Goal: Information Seeking & Learning: Learn about a topic

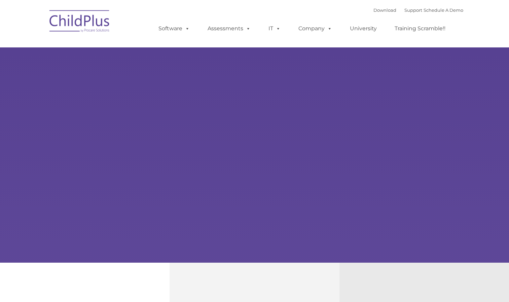
select select "MEDIUM"
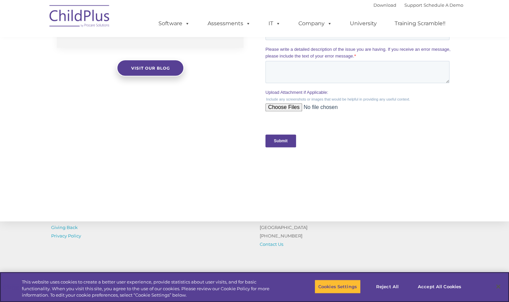
scroll to position [688, 0]
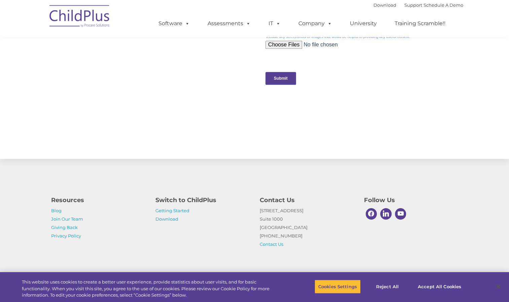
click at [179, 213] on p "Getting Started Download" at bounding box center [202, 215] width 94 height 17
click at [181, 211] on link "Getting Started" at bounding box center [172, 210] width 34 height 5
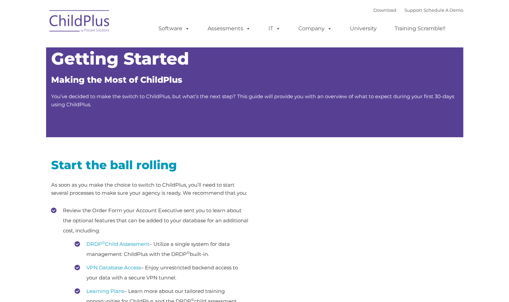
type input ""
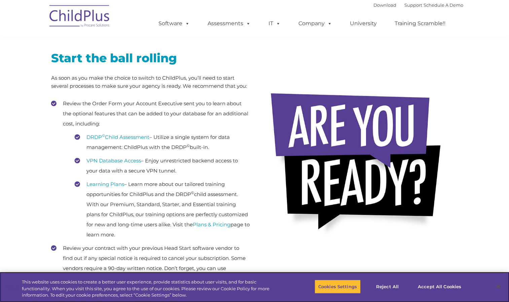
scroll to position [42, 0]
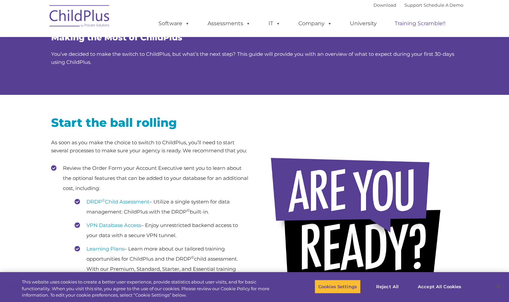
click at [439, 27] on link "Training Scramble!!" at bounding box center [420, 23] width 64 height 13
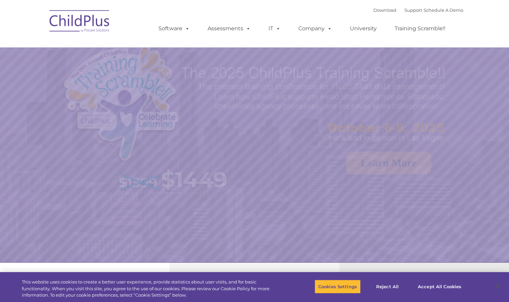
select select "MEDIUM"
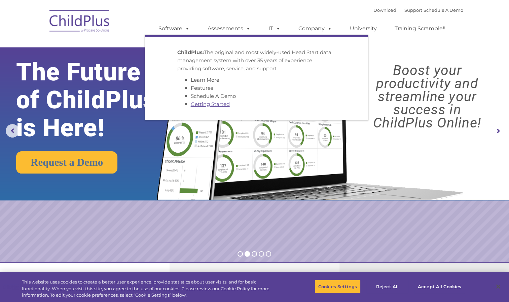
click at [206, 105] on link "Getting Started" at bounding box center [210, 104] width 39 height 6
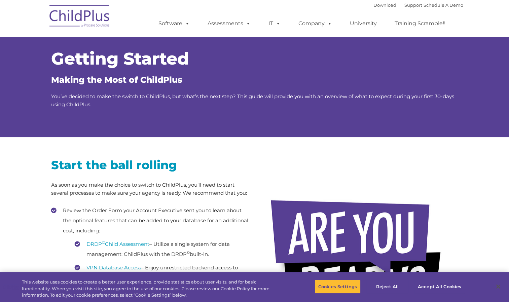
click at [96, 13] on img at bounding box center [79, 17] width 67 height 34
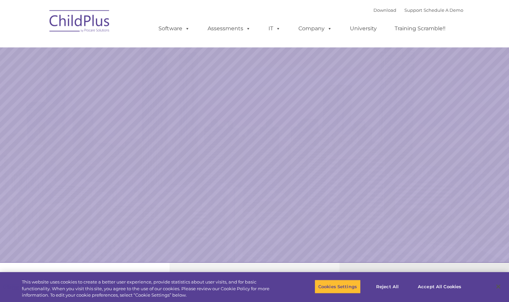
select select "MEDIUM"
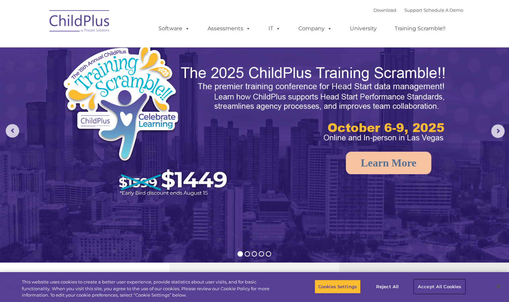
click at [441, 282] on button "Accept All Cookies" at bounding box center [439, 287] width 51 height 14
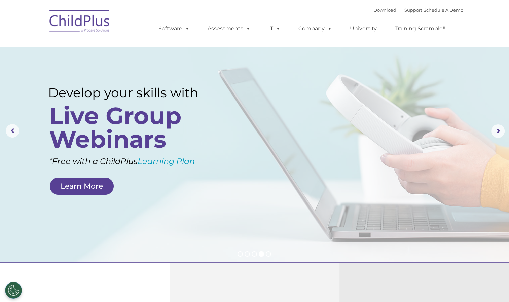
click at [90, 19] on img at bounding box center [79, 22] width 67 height 34
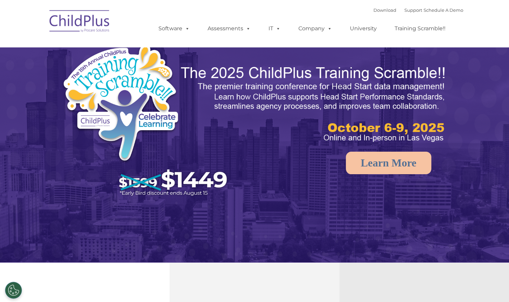
select select "MEDIUM"
click at [444, 7] on link "Schedule A Demo" at bounding box center [444, 9] width 40 height 5
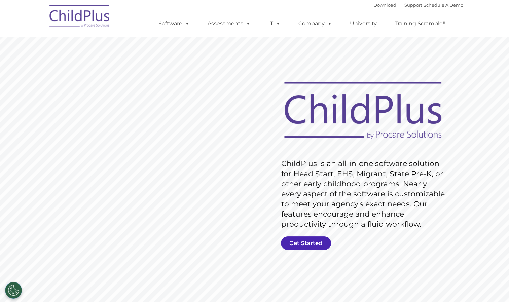
click at [295, 246] on link "Get Started" at bounding box center [306, 243] width 50 height 13
click at [490, 146] on rs-slide "Request Pricing ChildPlus is an all-in-one software solution for Head Start, EH…" at bounding box center [254, 185] width 509 height 303
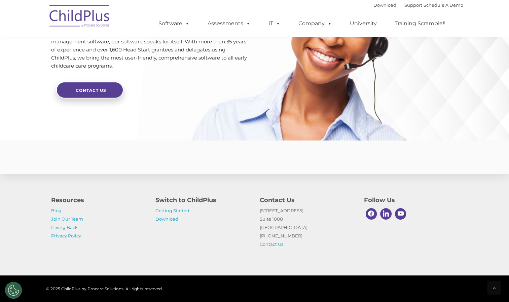
scroll to position [1602, 0]
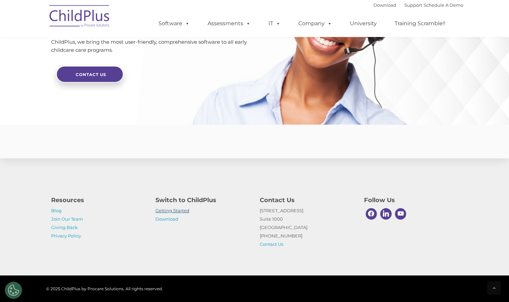
click at [183, 212] on link "Getting Started" at bounding box center [172, 210] width 34 height 5
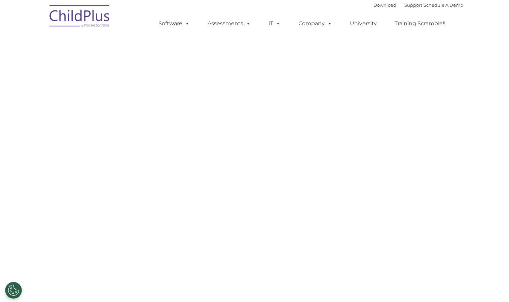
select select "MEDIUM"
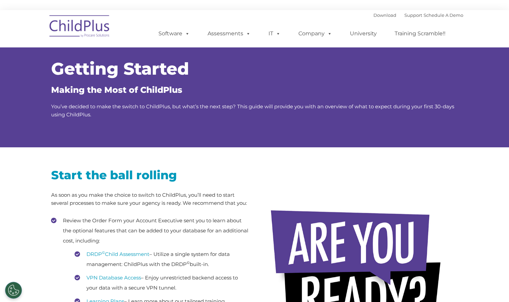
click at [336, 191] on div at bounding box center [359, 260] width 188 height 202
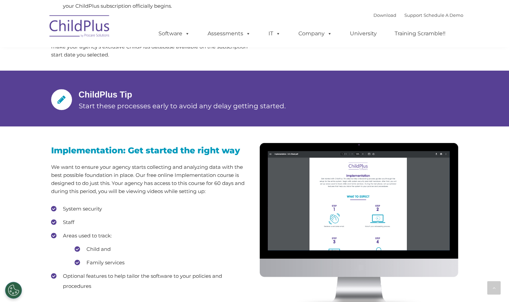
scroll to position [493, 0]
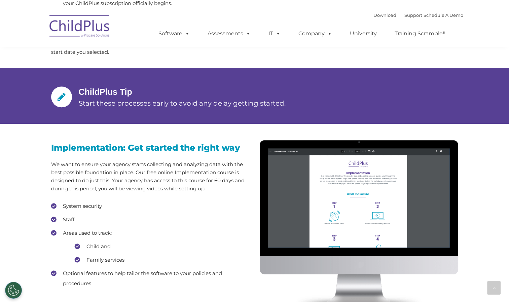
click at [70, 220] on li "Staff" at bounding box center [150, 220] width 198 height 10
click at [218, 229] on li "Areas used to track: Child and Family services" at bounding box center [150, 246] width 198 height 37
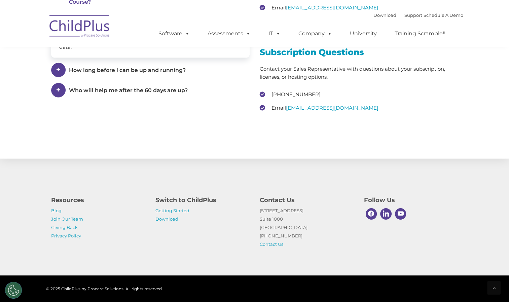
scroll to position [1005, 0]
drag, startPoint x: 471, startPoint y: 0, endPoint x: 345, endPoint y: 16, distance: 126.5
click at [345, 16] on div "Download Support | Schedule A Demo  MENU MENU Software ChildPlus: The original…" at bounding box center [304, 28] width 318 height 37
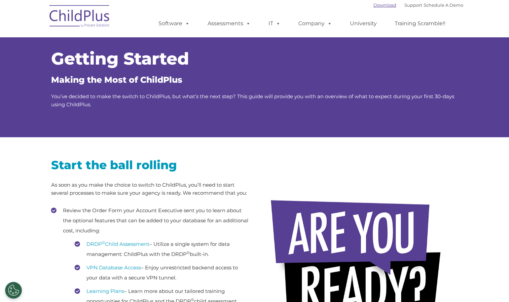
click at [376, 4] on link "Download" at bounding box center [384, 4] width 23 height 5
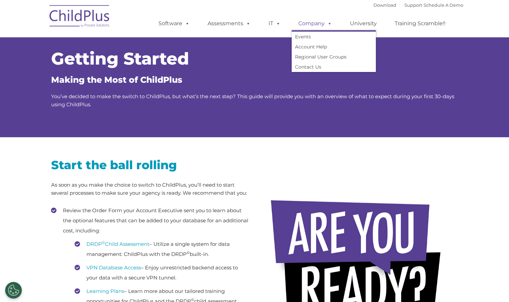
click at [319, 21] on link "Company" at bounding box center [315, 23] width 47 height 13
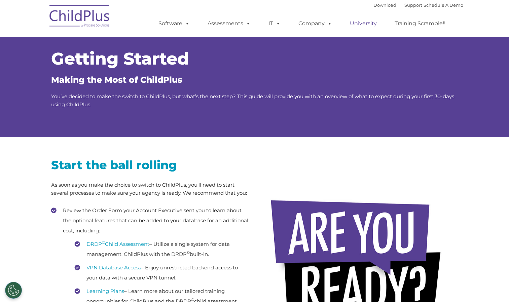
click at [369, 22] on link "University" at bounding box center [363, 23] width 40 height 13
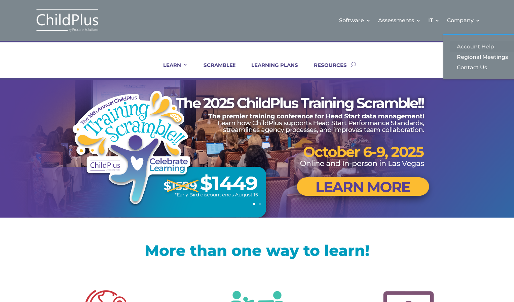
click at [463, 51] on link "Account Help" at bounding box center [483, 46] width 67 height 10
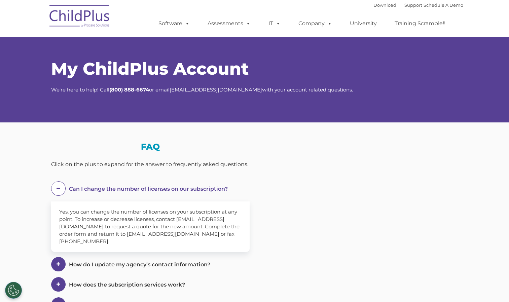
select select "MEDIUM"
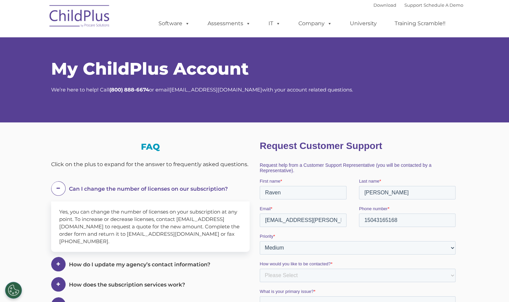
click at [463, 51] on div "My ChildPlus Account We’re here to help! Call [PHONE_NUMBER] or email [EMAIL_AD…" at bounding box center [254, 73] width 509 height 99
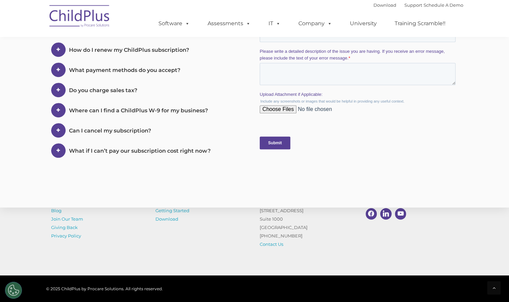
scroll to position [354, 0]
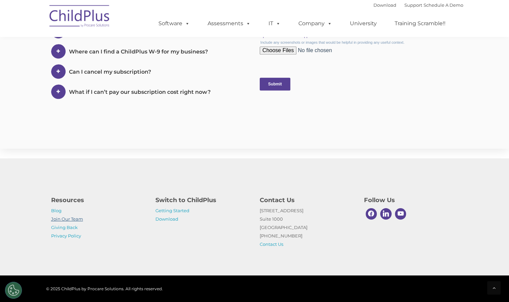
click at [73, 219] on link "Join Our Team" at bounding box center [67, 218] width 32 height 5
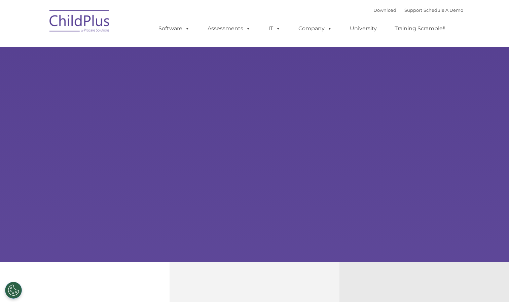
type input ""
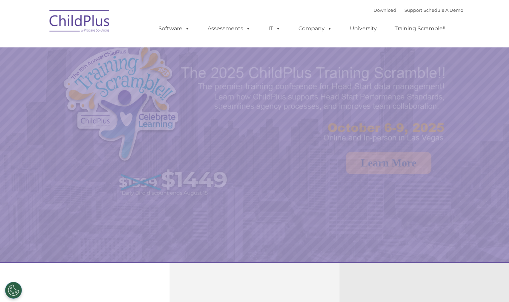
select select "MEDIUM"
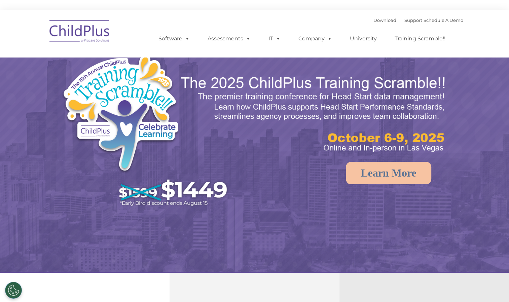
select select "MEDIUM"
